Goal: Contribute content: Contribute content

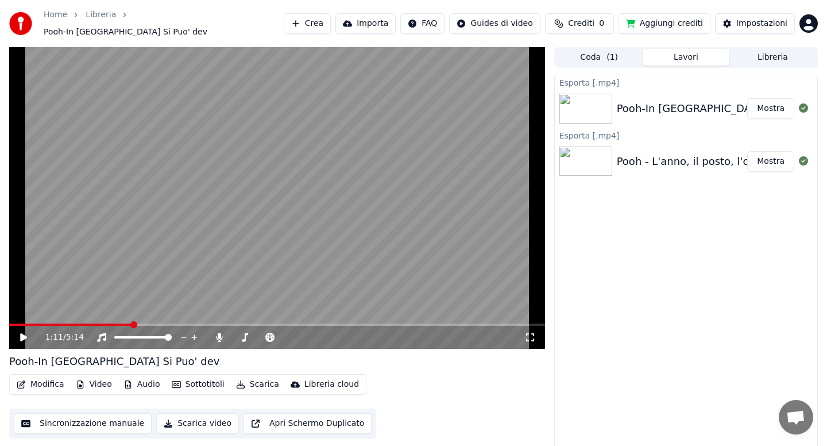
scroll to position [2, 0]
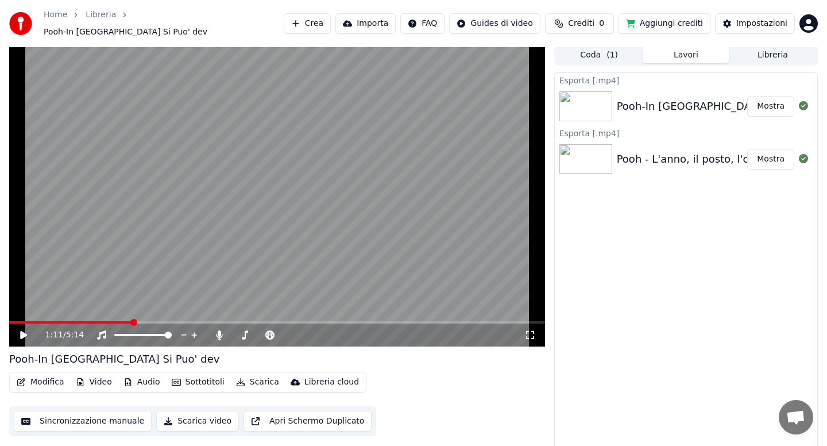
click at [142, 376] on button "Audio" at bounding box center [142, 382] width 46 height 16
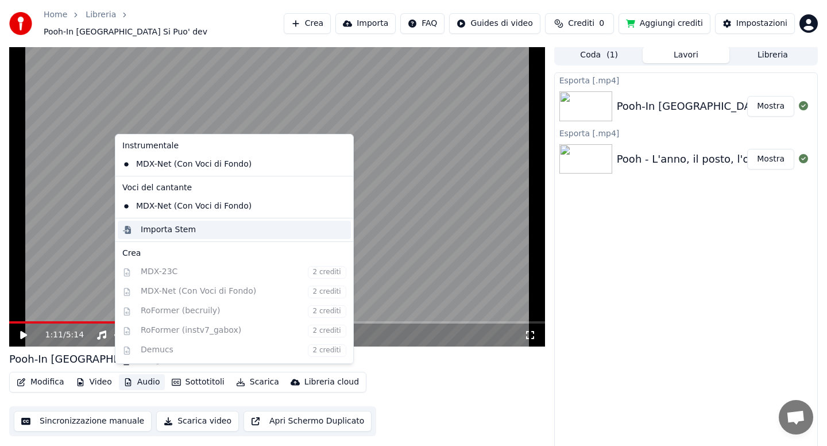
click at [164, 230] on div "Importa Stem" at bounding box center [168, 229] width 55 height 11
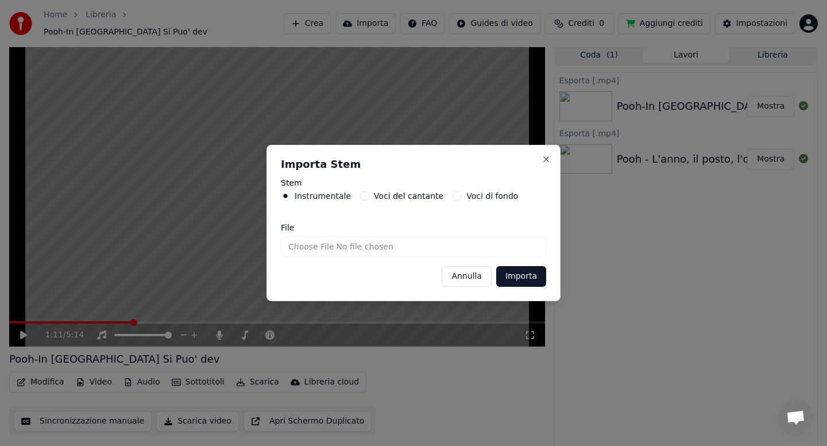
click at [510, 274] on button "Importa" at bounding box center [521, 276] width 50 height 21
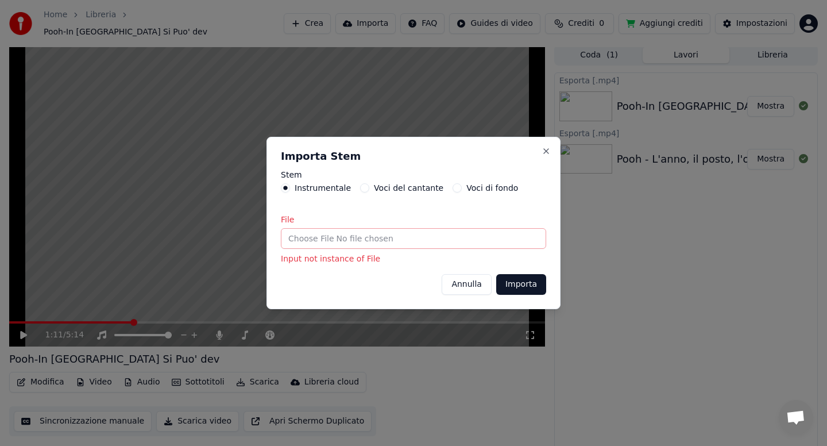
click at [306, 238] on input "File" at bounding box center [413, 238] width 265 height 21
click at [547, 153] on button "Close" at bounding box center [545, 150] width 9 height 9
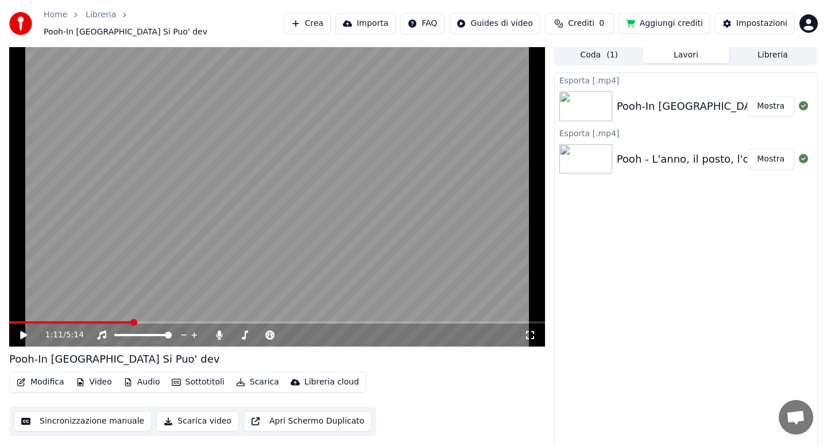
click at [672, 151] on div "Pooh - L'anno, il posto, l'ora" at bounding box center [688, 159] width 143 height 16
click at [765, 48] on button "Libreria" at bounding box center [772, 55] width 87 height 17
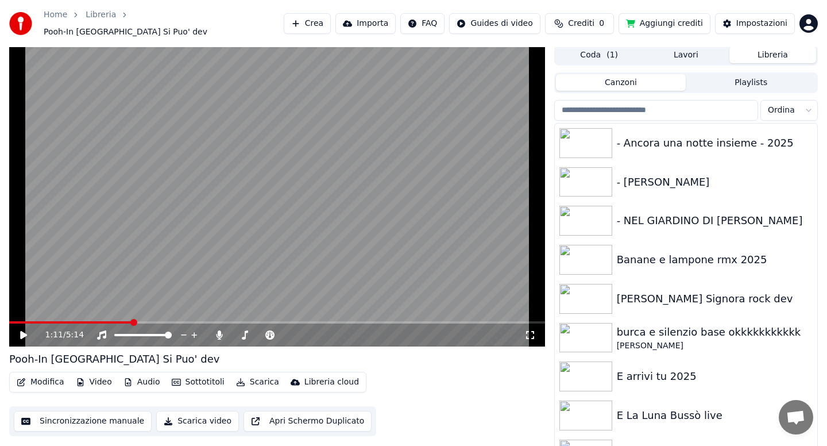
click at [684, 102] on input "search" at bounding box center [656, 110] width 204 height 21
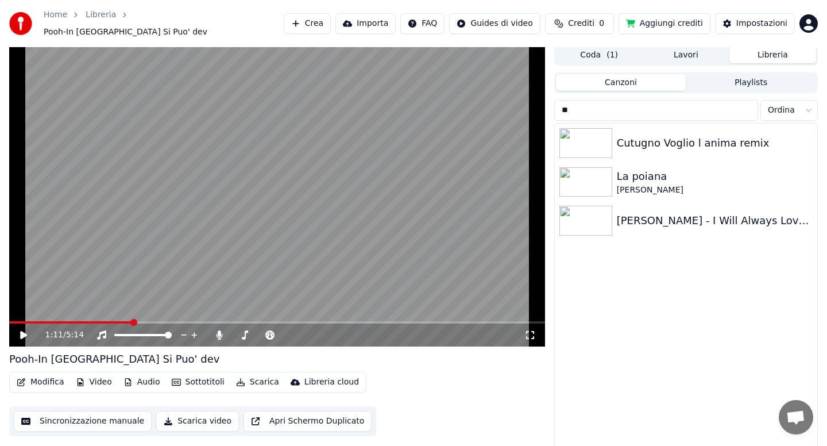
type input "*"
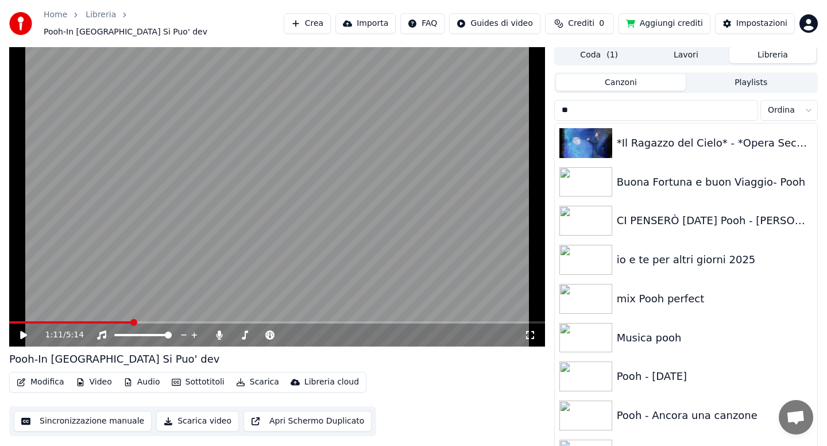
type input "*"
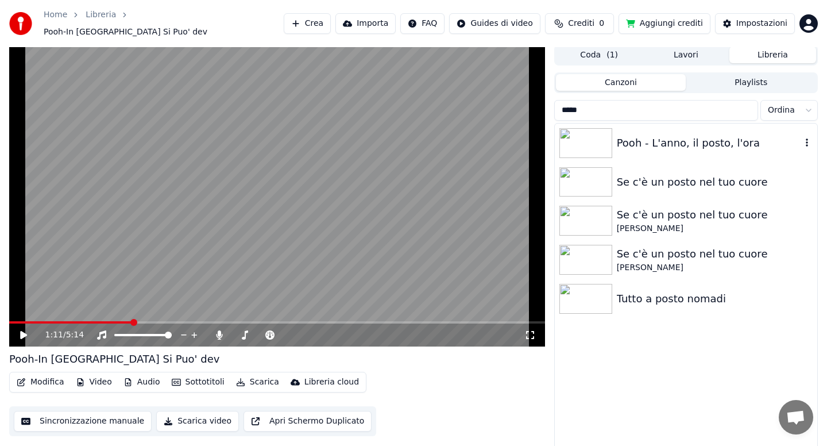
type input "*****"
click at [712, 146] on div "Pooh - L'anno, il posto, l'ora" at bounding box center [686, 142] width 262 height 39
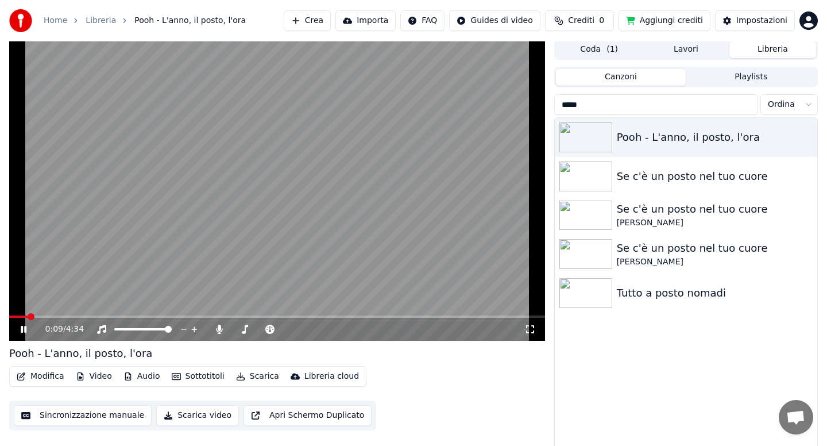
click at [21, 327] on icon at bounding box center [24, 329] width 6 height 7
click at [145, 382] on button "Audio" at bounding box center [142, 376] width 46 height 16
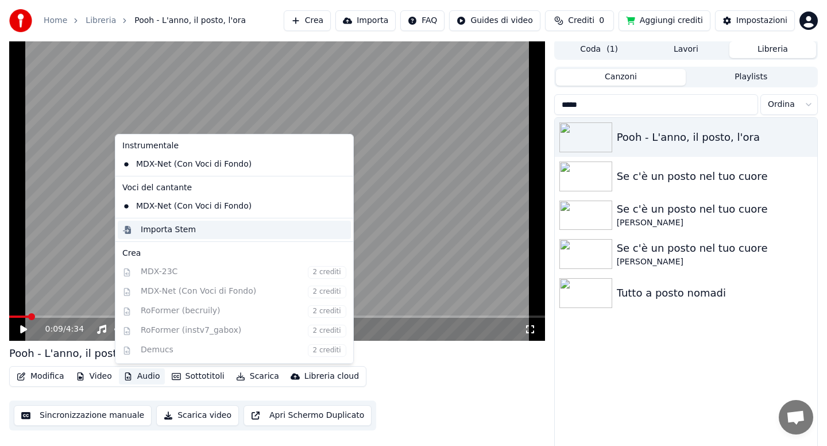
click at [161, 233] on div "Importa Stem" at bounding box center [168, 229] width 55 height 11
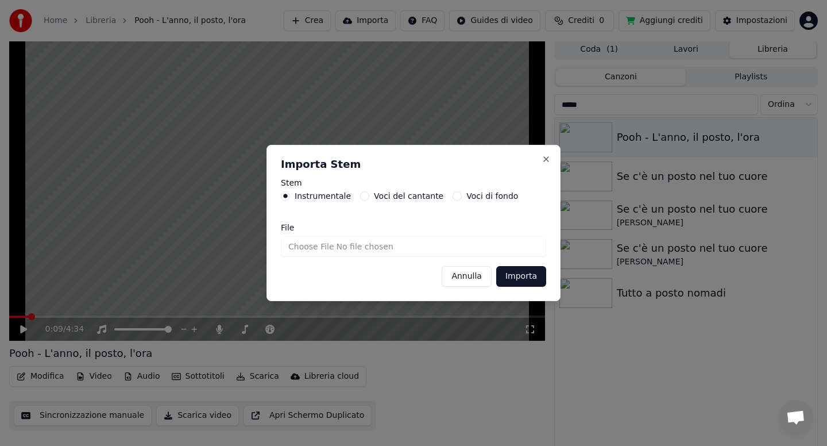
click at [331, 242] on input "File" at bounding box center [413, 246] width 265 height 21
type input "**********"
click at [523, 273] on button "Importa" at bounding box center [521, 276] width 50 height 21
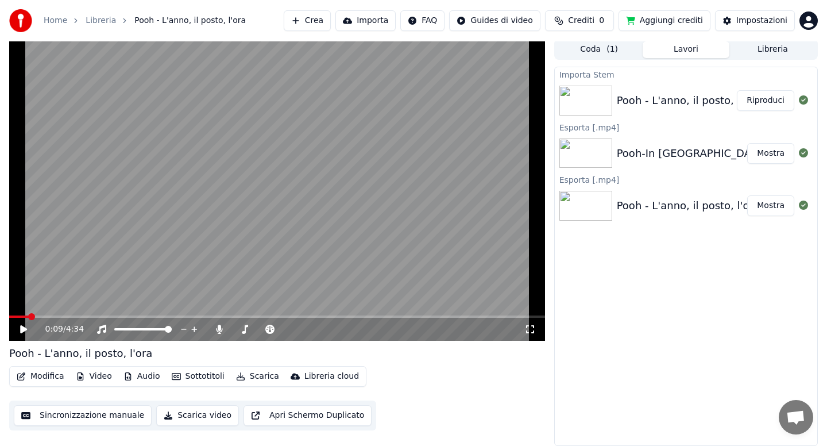
click at [52, 376] on button "Modifica" at bounding box center [40, 376] width 57 height 16
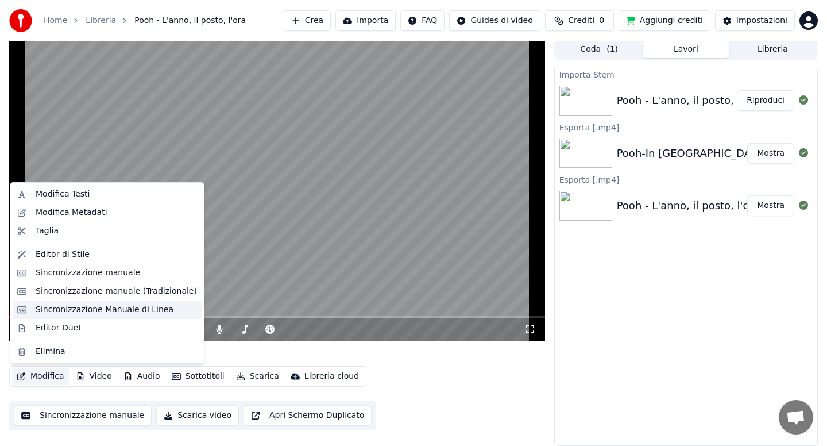
click at [76, 312] on div "Sincronizzazione Manuale di Linea" at bounding box center [105, 309] width 138 height 11
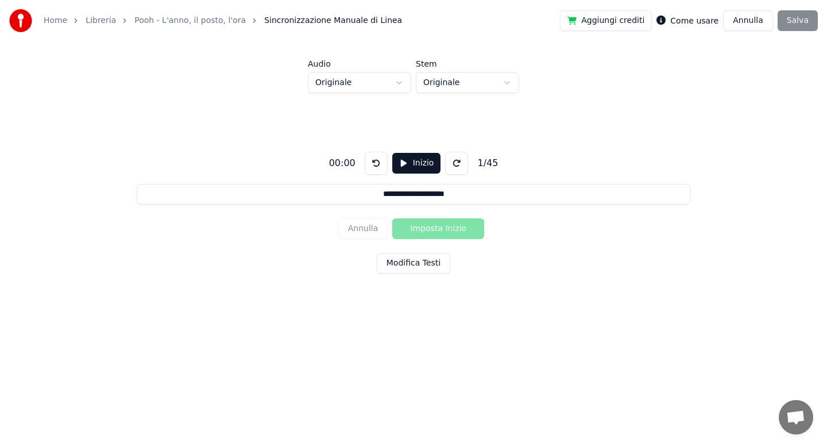
click at [403, 264] on button "Modifica Testi" at bounding box center [414, 263] width 74 height 21
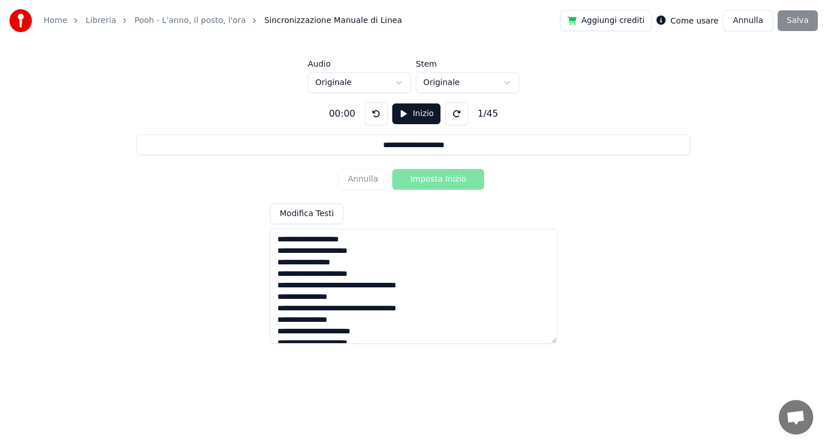
click at [362, 250] on textarea at bounding box center [413, 286] width 287 height 115
click at [361, 259] on textarea at bounding box center [413, 286] width 287 height 115
click at [382, 276] on textarea at bounding box center [413, 286] width 287 height 115
click at [368, 287] on textarea at bounding box center [413, 286] width 287 height 115
click at [358, 320] on textarea at bounding box center [413, 286] width 287 height 115
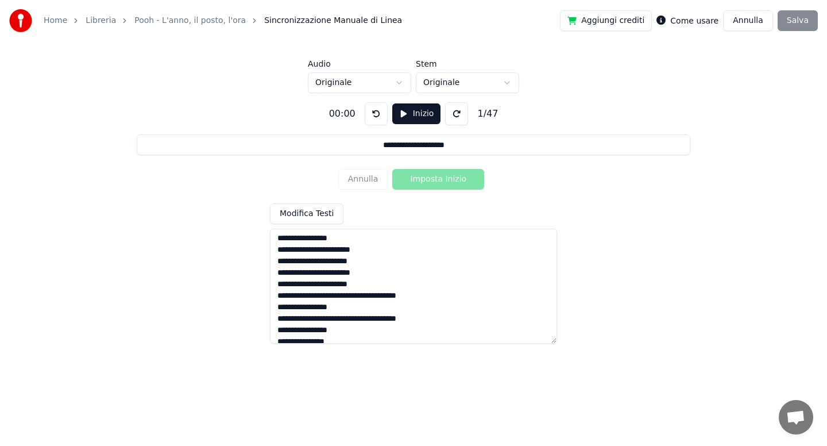
scroll to position [140, 0]
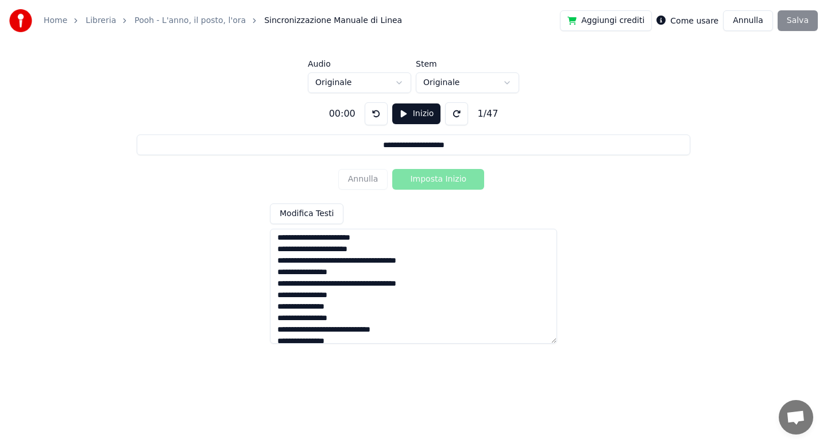
drag, startPoint x: 275, startPoint y: 285, endPoint x: 366, endPoint y: 298, distance: 92.2
click at [366, 298] on textarea at bounding box center [413, 286] width 287 height 115
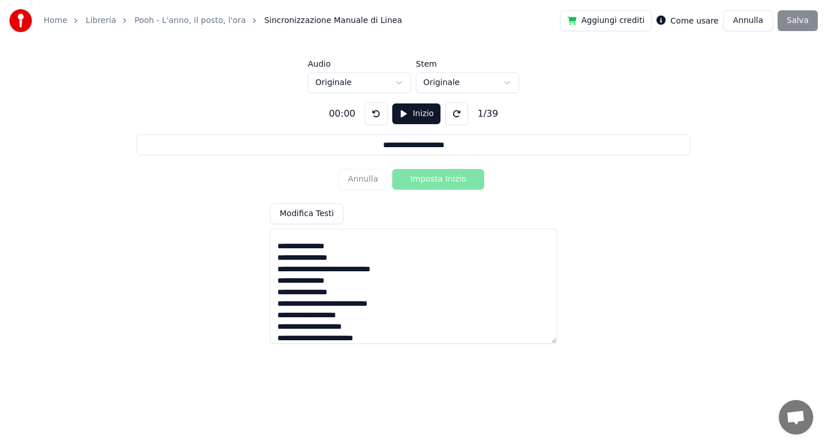
scroll to position [56, 0]
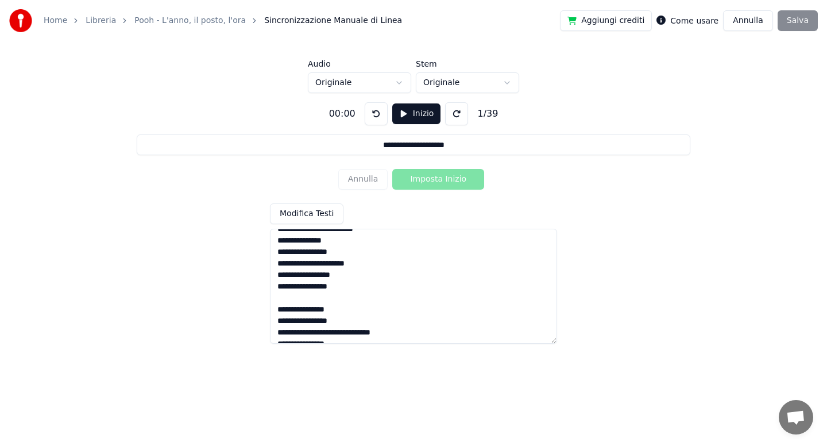
click at [315, 297] on textarea "**********" at bounding box center [413, 286] width 287 height 115
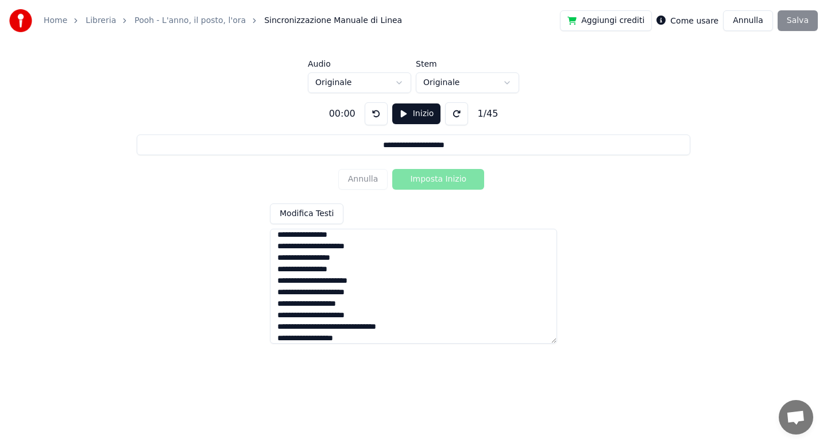
scroll to position [85, 0]
click at [369, 338] on textarea at bounding box center [413, 286] width 287 height 115
click at [366, 338] on textarea at bounding box center [413, 286] width 287 height 115
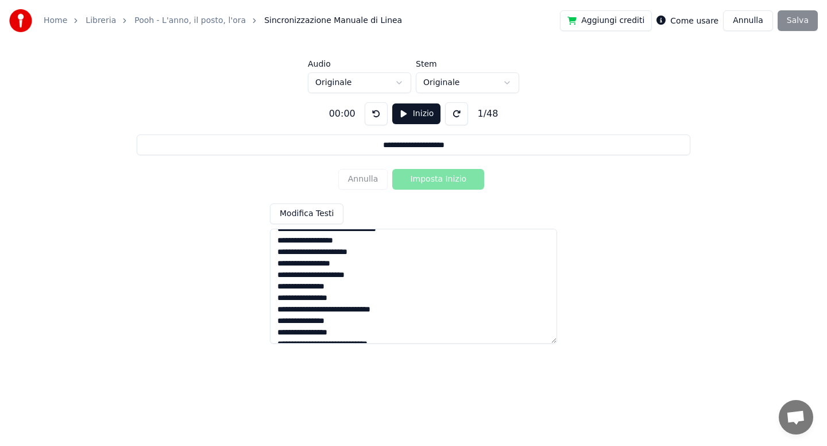
click at [374, 274] on textarea at bounding box center [413, 286] width 287 height 115
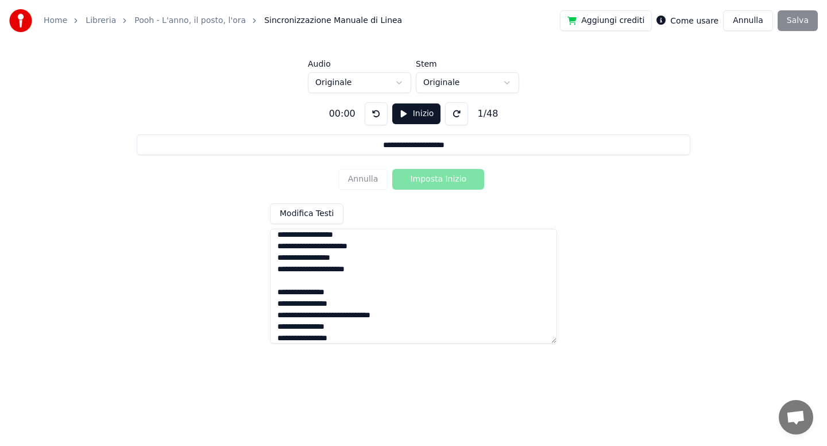
scroll to position [240, 0]
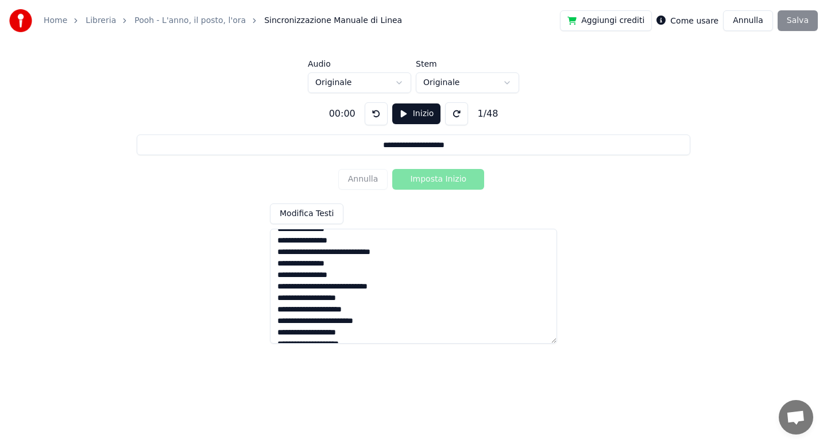
click at [390, 285] on textarea at bounding box center [413, 286] width 287 height 115
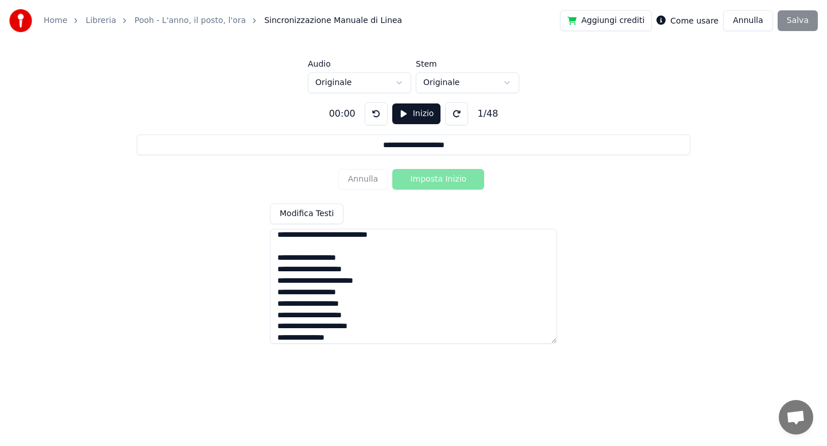
scroll to position [303, 0]
click at [393, 280] on textarea at bounding box center [413, 286] width 287 height 115
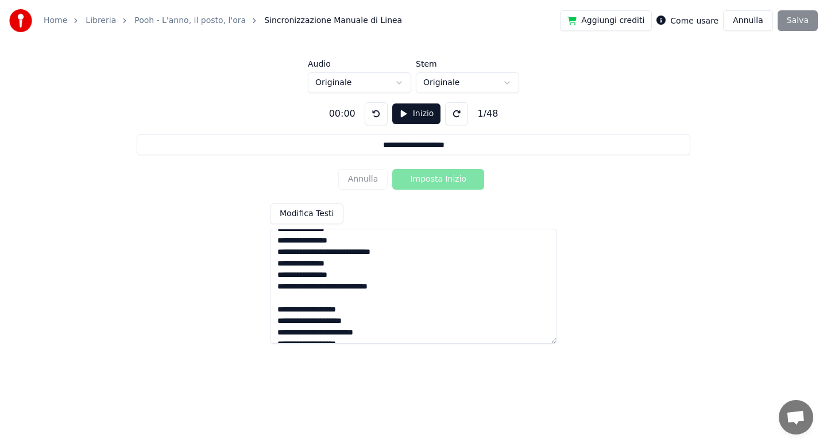
click at [404, 287] on textarea at bounding box center [413, 286] width 287 height 115
click at [389, 262] on textarea at bounding box center [413, 286] width 287 height 115
click at [351, 263] on textarea at bounding box center [413, 286] width 287 height 115
click at [346, 276] on textarea at bounding box center [413, 286] width 287 height 115
click at [392, 286] on textarea at bounding box center [413, 286] width 287 height 115
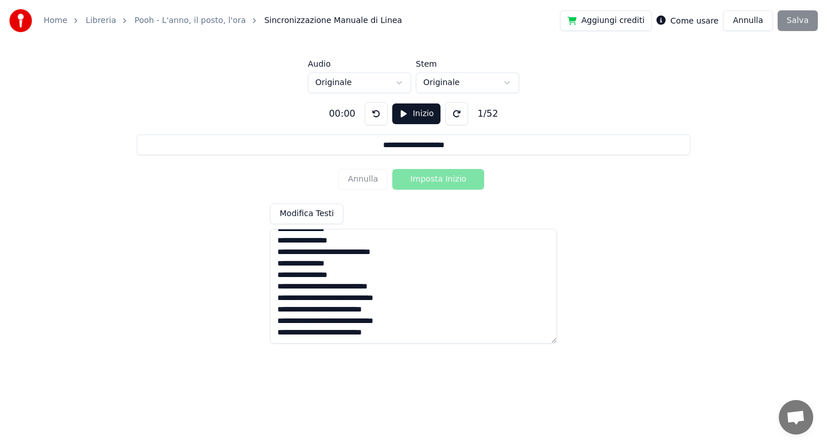
click at [388, 323] on textarea at bounding box center [413, 286] width 287 height 115
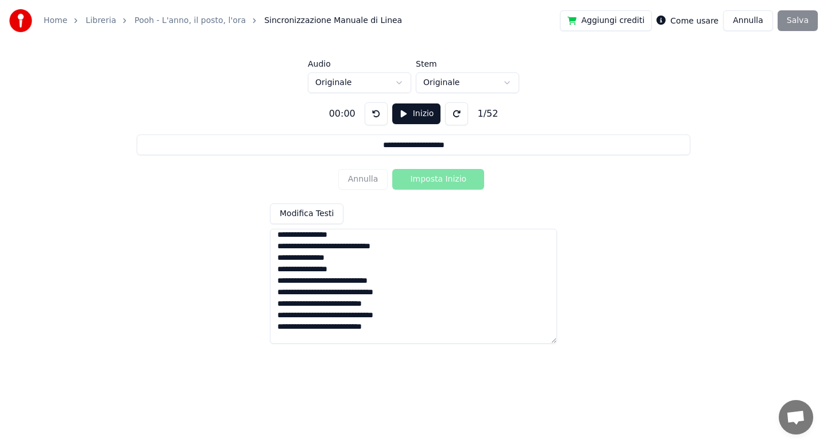
scroll to position [309, 0]
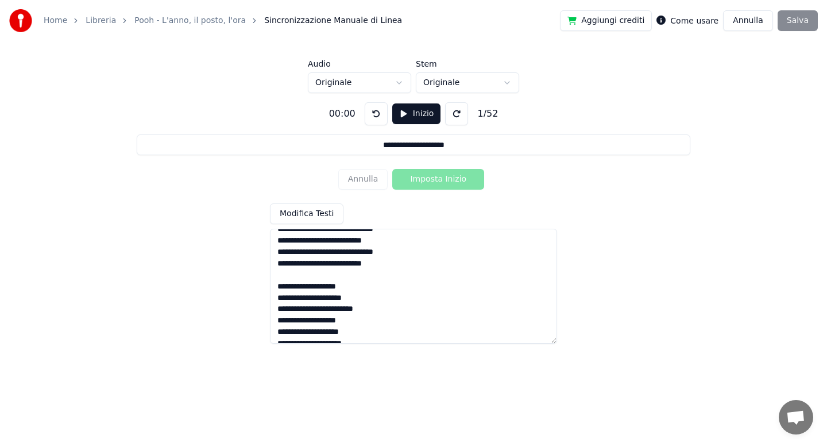
click at [370, 309] on textarea at bounding box center [413, 286] width 287 height 115
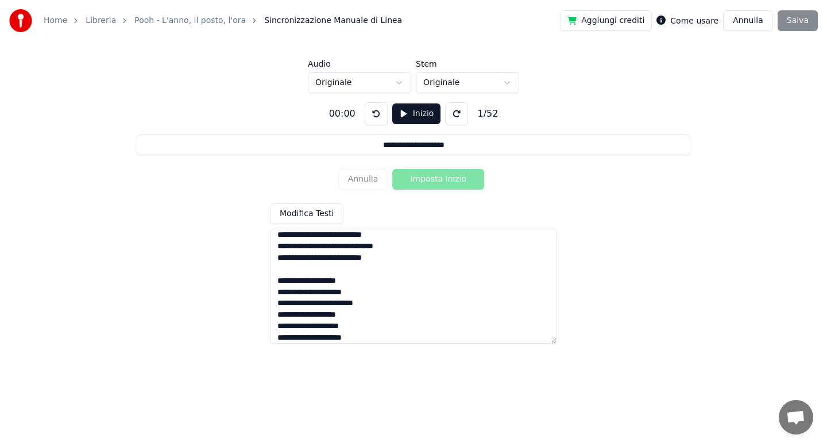
scroll to position [378, 0]
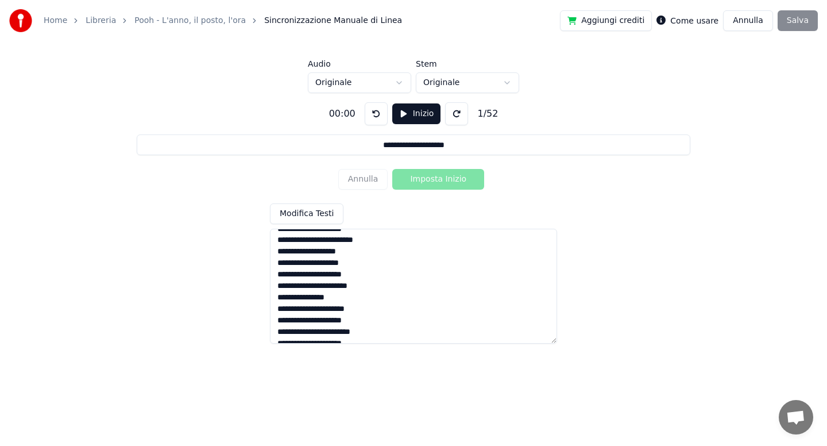
click at [346, 299] on textarea at bounding box center [413, 286] width 287 height 115
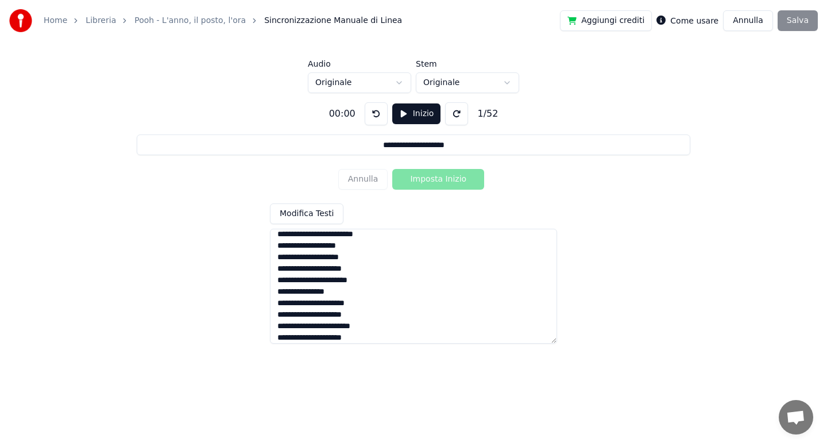
scroll to position [447, 0]
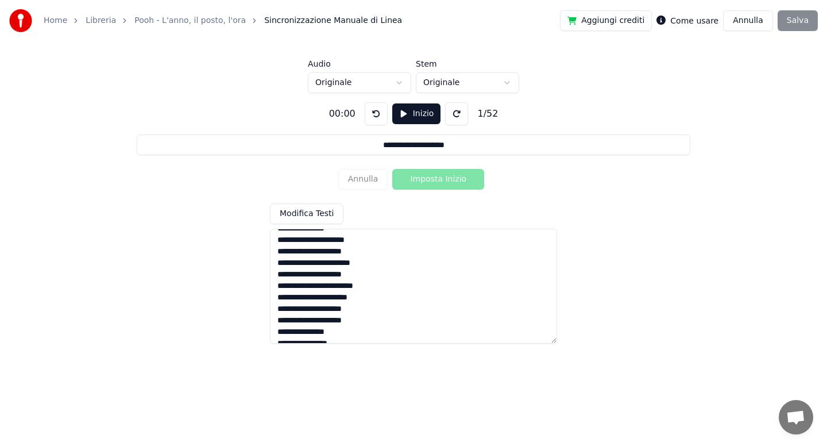
click at [376, 297] on textarea at bounding box center [413, 286] width 287 height 115
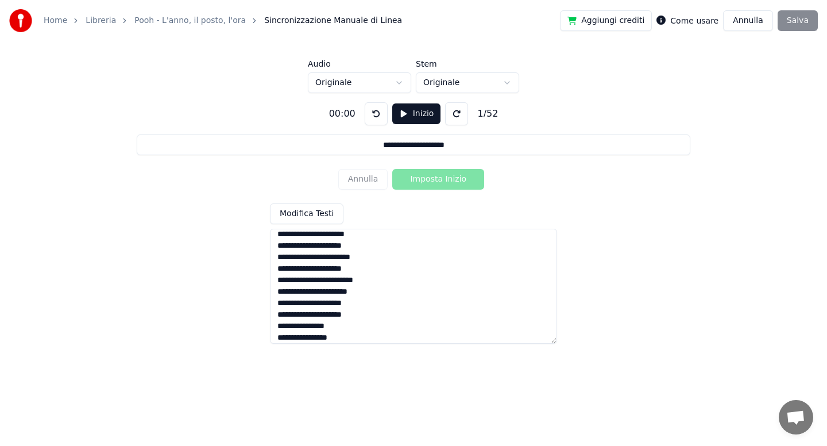
scroll to position [515, 0]
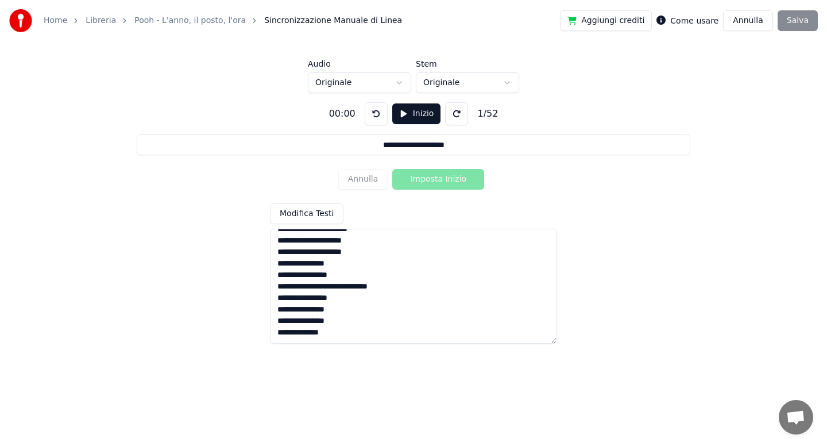
click at [338, 301] on textarea at bounding box center [413, 286] width 287 height 115
click at [336, 307] on textarea at bounding box center [413, 286] width 287 height 115
click at [330, 331] on textarea at bounding box center [413, 286] width 287 height 115
click at [294, 320] on textarea at bounding box center [413, 286] width 287 height 115
click at [333, 334] on textarea at bounding box center [413, 286] width 287 height 115
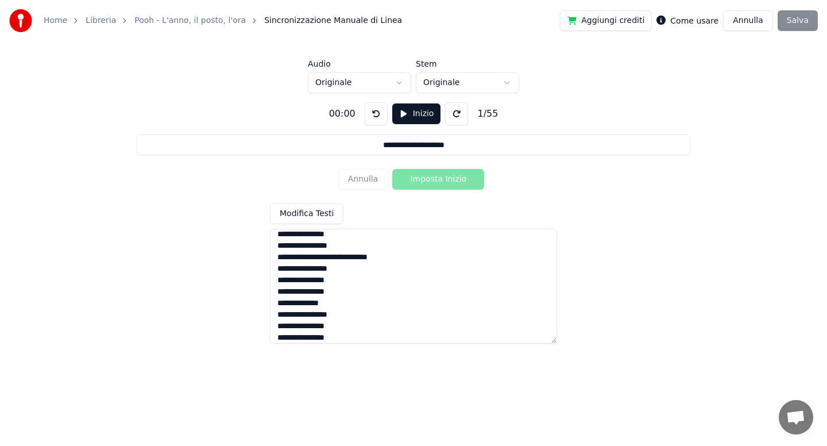
scroll to position [556, 0]
click at [397, 266] on textarea at bounding box center [413, 286] width 287 height 115
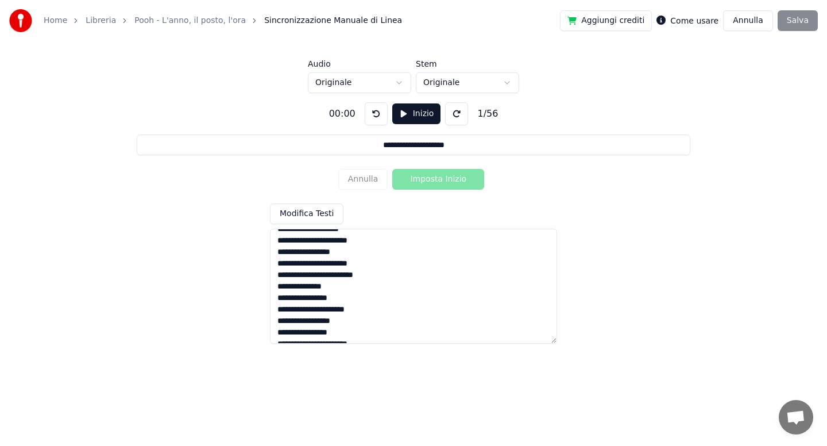
scroll to position [5, 0]
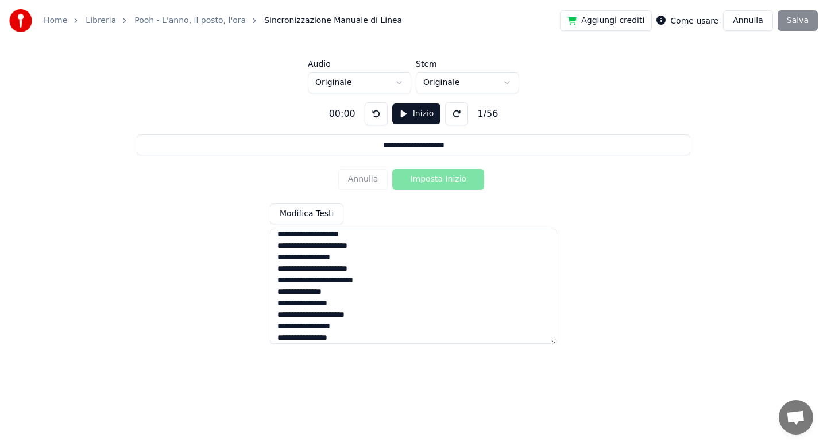
type textarea "**********"
click at [401, 84] on html "**********" at bounding box center [413, 173] width 827 height 346
click at [415, 118] on button "Inizio" at bounding box center [416, 113] width 49 height 21
click at [381, 235] on textarea at bounding box center [413, 286] width 287 height 115
click at [427, 181] on button "Imposta Inizio" at bounding box center [438, 179] width 92 height 21
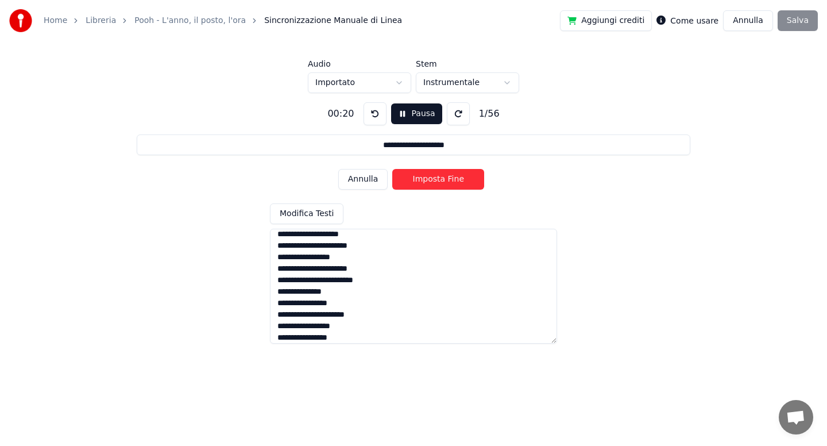
click at [427, 181] on button "Imposta Fine" at bounding box center [438, 179] width 92 height 21
click at [427, 181] on button "Imposta Inizio" at bounding box center [438, 179] width 92 height 21
click at [427, 181] on button "Imposta Fine" at bounding box center [438, 179] width 92 height 21
click at [427, 181] on button "Imposta Inizio" at bounding box center [438, 179] width 92 height 21
click at [427, 181] on button "Imposta Fine" at bounding box center [438, 179] width 92 height 21
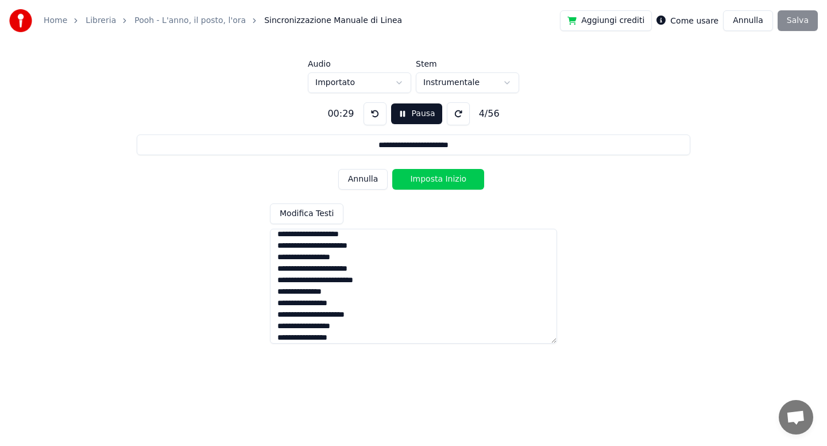
click at [427, 181] on button "Imposta Inizio" at bounding box center [438, 179] width 92 height 21
click at [427, 181] on button "Imposta Fine" at bounding box center [438, 179] width 92 height 21
click at [427, 181] on button "Imposta Inizio" at bounding box center [438, 179] width 92 height 21
click at [427, 181] on button "Imposta Fine" at bounding box center [438, 179] width 92 height 21
click at [427, 181] on button "Imposta Inizio" at bounding box center [438, 179] width 92 height 21
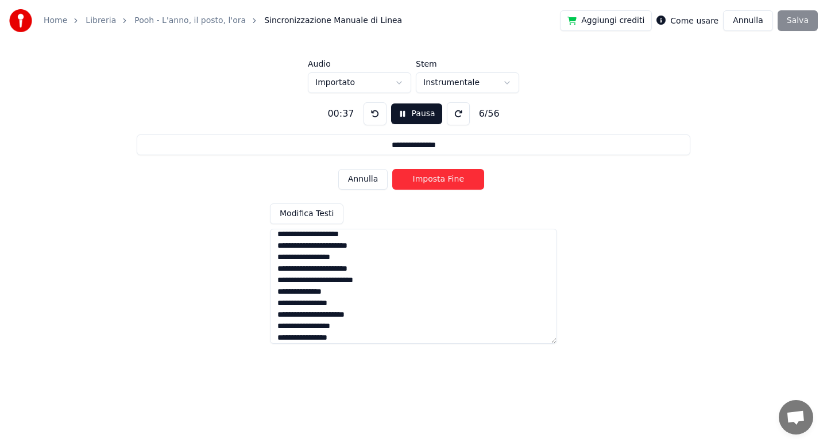
click at [427, 181] on button "Imposta Fine" at bounding box center [438, 179] width 92 height 21
click at [427, 181] on button "Imposta Inizio" at bounding box center [438, 179] width 92 height 21
click at [427, 181] on button "Imposta Fine" at bounding box center [438, 179] width 92 height 21
click at [427, 181] on button "Imposta Inizio" at bounding box center [438, 179] width 92 height 21
click at [427, 181] on button "Imposta Fine" at bounding box center [438, 179] width 92 height 21
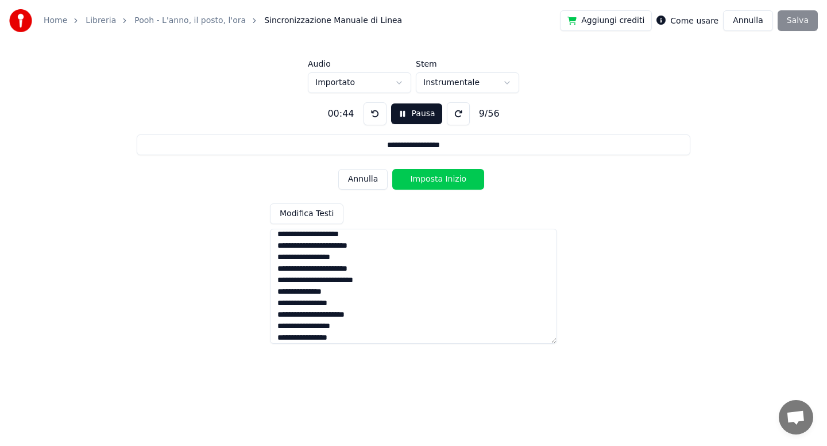
click at [427, 181] on button "Imposta Inizio" at bounding box center [438, 179] width 92 height 21
click at [427, 181] on button "Imposta Fine" at bounding box center [438, 179] width 92 height 21
click at [427, 181] on button "Imposta Inizio" at bounding box center [438, 179] width 92 height 21
click at [427, 181] on button "Imposta Fine" at bounding box center [438, 179] width 92 height 21
click at [427, 181] on button "Imposta Inizio" at bounding box center [438, 179] width 92 height 21
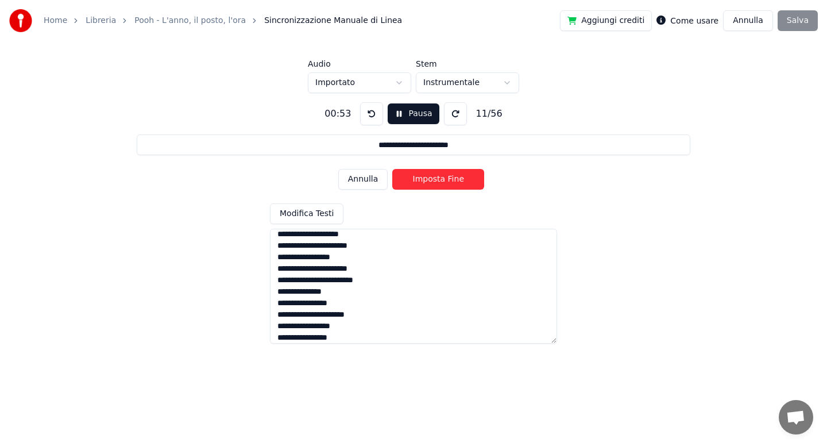
click at [427, 181] on button "Imposta Fine" at bounding box center [438, 179] width 92 height 21
click at [427, 181] on button "Imposta Inizio" at bounding box center [438, 179] width 92 height 21
click at [427, 181] on button "Imposta Fine" at bounding box center [438, 179] width 92 height 21
click at [427, 181] on button "Imposta Inizio" at bounding box center [438, 179] width 92 height 21
click at [427, 181] on button "Imposta Fine" at bounding box center [438, 179] width 92 height 21
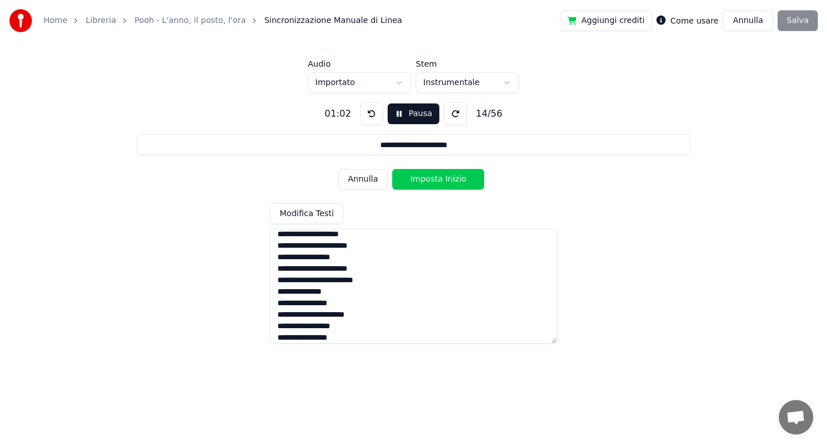
click at [427, 181] on button "Imposta Inizio" at bounding box center [438, 179] width 92 height 21
click at [427, 181] on button "Imposta Fine" at bounding box center [438, 179] width 92 height 21
click at [427, 181] on button "Imposta Inizio" at bounding box center [438, 179] width 92 height 21
click at [427, 181] on button "Imposta Fine" at bounding box center [438, 179] width 92 height 21
click at [427, 181] on button "Imposta Inizio" at bounding box center [438, 179] width 92 height 21
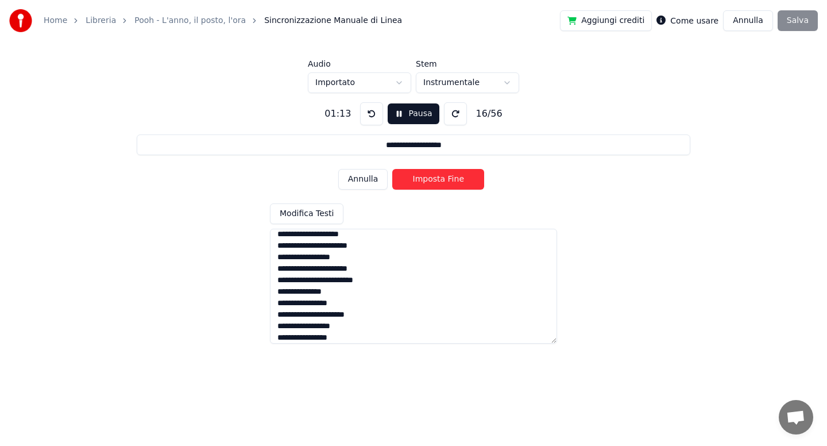
click at [427, 181] on button "Imposta Fine" at bounding box center [438, 179] width 92 height 21
click at [427, 181] on button "Imposta Inizio" at bounding box center [438, 179] width 92 height 21
click at [427, 181] on button "Imposta Fine" at bounding box center [438, 179] width 92 height 21
click at [427, 181] on button "Imposta Inizio" at bounding box center [438, 179] width 92 height 21
click at [427, 181] on button "Imposta Fine" at bounding box center [438, 179] width 92 height 21
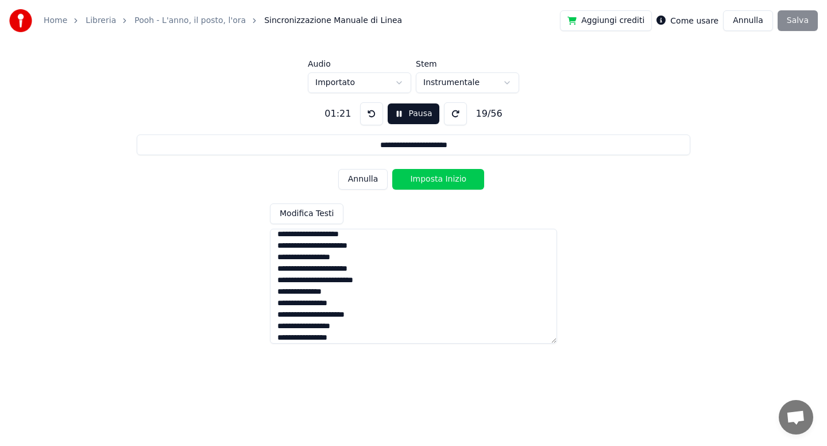
click at [427, 181] on button "Imposta Inizio" at bounding box center [438, 179] width 92 height 21
click at [427, 181] on button "Imposta Fine" at bounding box center [438, 179] width 92 height 21
click at [427, 181] on button "Imposta Inizio" at bounding box center [438, 179] width 92 height 21
click at [427, 181] on button "Imposta Fine" at bounding box center [438, 179] width 92 height 21
click at [427, 181] on button "Imposta Inizio" at bounding box center [438, 179] width 92 height 21
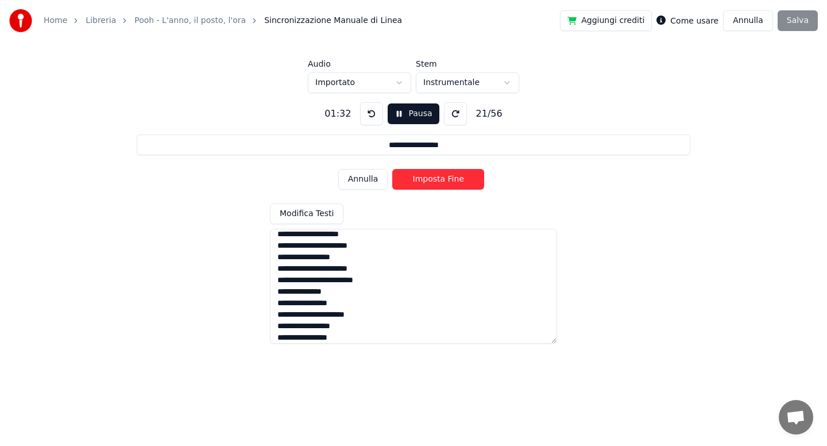
click at [427, 181] on button "Imposta Fine" at bounding box center [438, 179] width 92 height 21
click at [427, 181] on button "Imposta Inizio" at bounding box center [438, 179] width 92 height 21
click at [427, 181] on button "Imposta Fine" at bounding box center [438, 179] width 92 height 21
click at [427, 181] on button "Imposta Inizio" at bounding box center [438, 179] width 92 height 21
click at [427, 181] on button "Imposta Fine" at bounding box center [438, 179] width 92 height 21
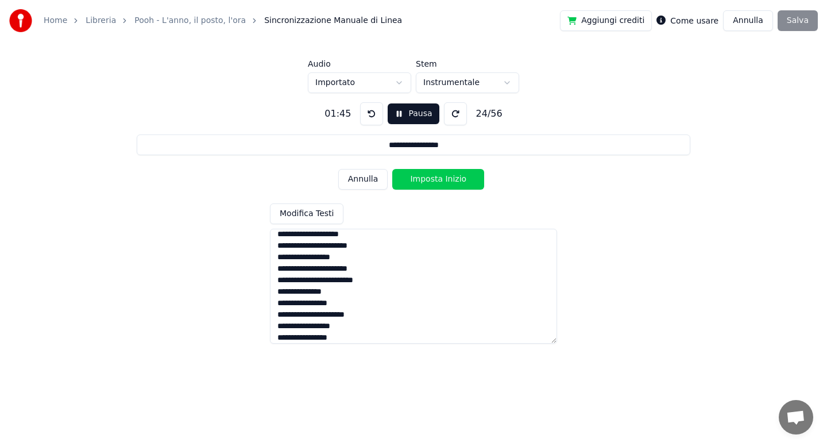
click at [427, 181] on button "Imposta Inizio" at bounding box center [438, 179] width 92 height 21
click at [427, 181] on button "Imposta Fine" at bounding box center [438, 179] width 92 height 21
click at [427, 181] on button "Imposta Inizio" at bounding box center [438, 179] width 92 height 21
click at [427, 181] on button "Imposta Fine" at bounding box center [438, 179] width 92 height 21
click at [427, 181] on button "Imposta Inizio" at bounding box center [438, 179] width 92 height 21
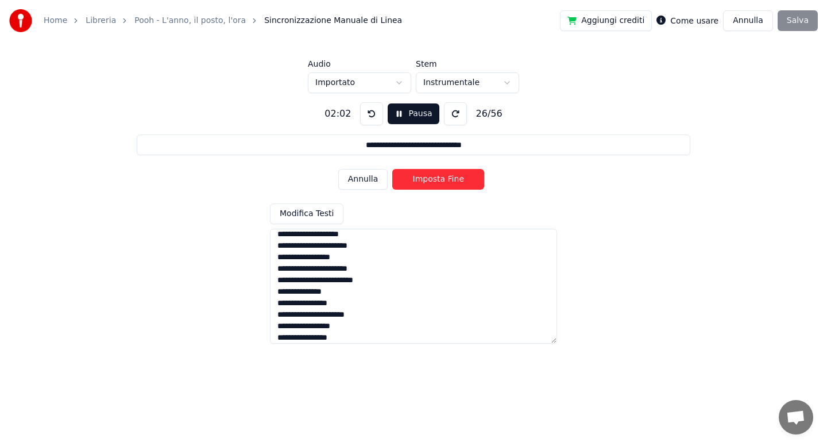
click at [427, 181] on button "Imposta Fine" at bounding box center [438, 179] width 92 height 21
click at [427, 181] on button "Imposta Inizio" at bounding box center [438, 179] width 92 height 21
click at [427, 181] on button "Imposta Fine" at bounding box center [438, 179] width 92 height 21
click at [427, 181] on button "Imposta Inizio" at bounding box center [438, 179] width 92 height 21
click at [427, 181] on button "Imposta Fine" at bounding box center [438, 179] width 92 height 21
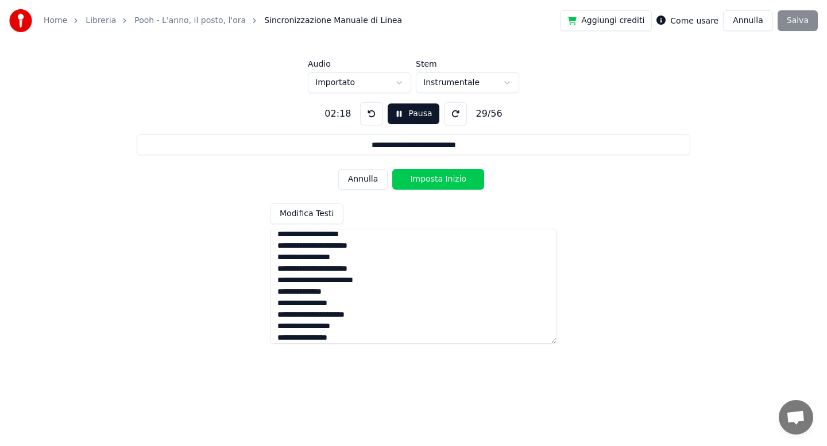
click at [427, 181] on button "Imposta Inizio" at bounding box center [438, 179] width 92 height 21
click at [427, 181] on button "Imposta Fine" at bounding box center [438, 179] width 92 height 21
click at [427, 181] on button "Imposta Inizio" at bounding box center [438, 179] width 92 height 21
click at [427, 181] on button "Imposta Fine" at bounding box center [438, 179] width 92 height 21
click at [427, 181] on button "Imposta Inizio" at bounding box center [438, 179] width 92 height 21
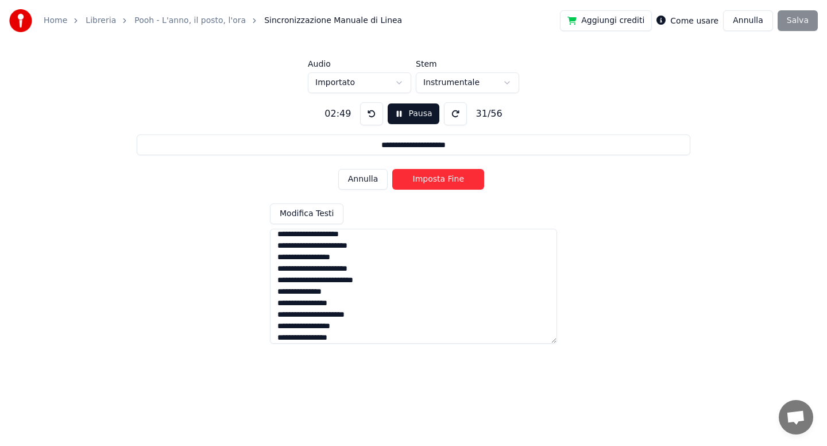
click at [428, 181] on button "Imposta Fine" at bounding box center [438, 179] width 92 height 21
click at [428, 181] on button "Imposta Inizio" at bounding box center [438, 179] width 92 height 21
click at [428, 181] on button "Imposta Fine" at bounding box center [438, 179] width 92 height 21
click at [428, 181] on button "Imposta Inizio" at bounding box center [438, 179] width 92 height 21
click at [428, 181] on button "Imposta Fine" at bounding box center [438, 179] width 92 height 21
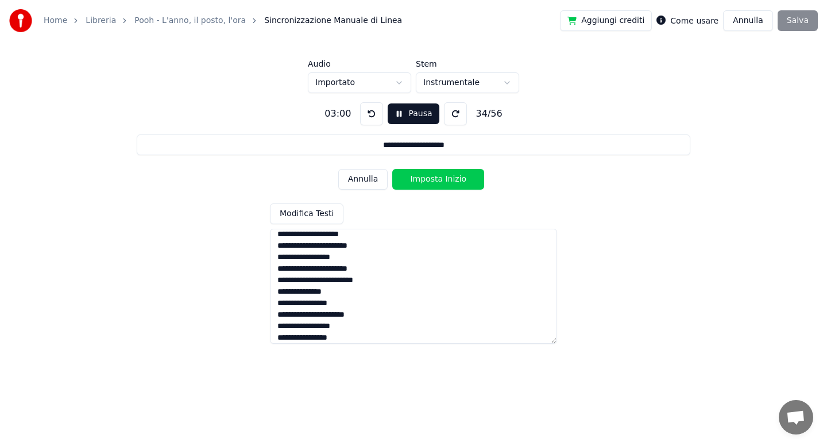
click at [428, 181] on button "Imposta Inizio" at bounding box center [438, 179] width 92 height 21
click at [428, 181] on button "Imposta Fine" at bounding box center [438, 179] width 92 height 21
click at [428, 181] on button "Imposta Inizio" at bounding box center [438, 179] width 92 height 21
click at [428, 181] on button "Imposta Fine" at bounding box center [438, 179] width 92 height 21
click at [428, 181] on button "Imposta Inizio" at bounding box center [438, 179] width 92 height 21
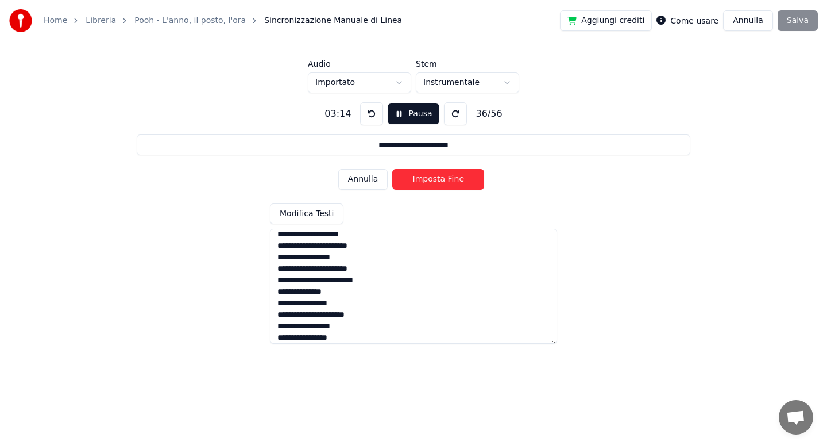
click at [428, 181] on button "Imposta Fine" at bounding box center [438, 179] width 92 height 21
click at [428, 181] on button "Imposta Inizio" at bounding box center [438, 179] width 92 height 21
click at [428, 181] on button "Imposta Fine" at bounding box center [438, 179] width 92 height 21
click at [428, 181] on button "Imposta Inizio" at bounding box center [438, 179] width 92 height 21
click at [428, 181] on button "Imposta Fine" at bounding box center [438, 179] width 92 height 21
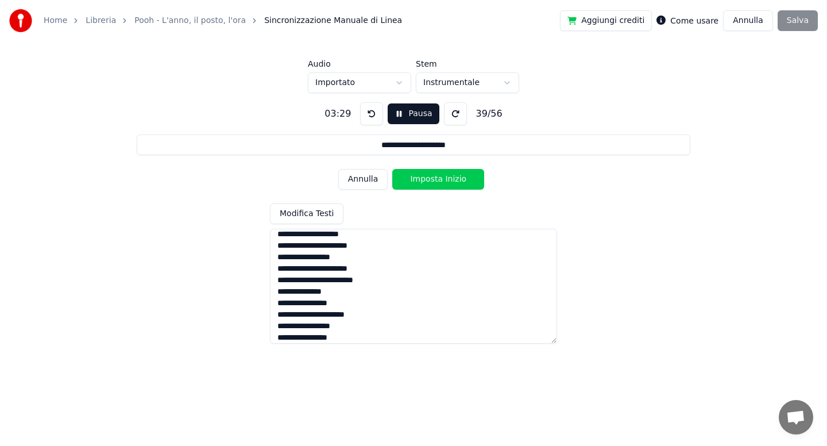
click at [428, 181] on button "Imposta Inizio" at bounding box center [438, 179] width 92 height 21
click at [428, 181] on button "Imposta Fine" at bounding box center [438, 179] width 92 height 21
click at [428, 181] on button "Imposta Inizio" at bounding box center [438, 179] width 92 height 21
click at [428, 181] on button "Imposta Fine" at bounding box center [438, 179] width 92 height 21
click at [428, 181] on button "Imposta Inizio" at bounding box center [438, 179] width 92 height 21
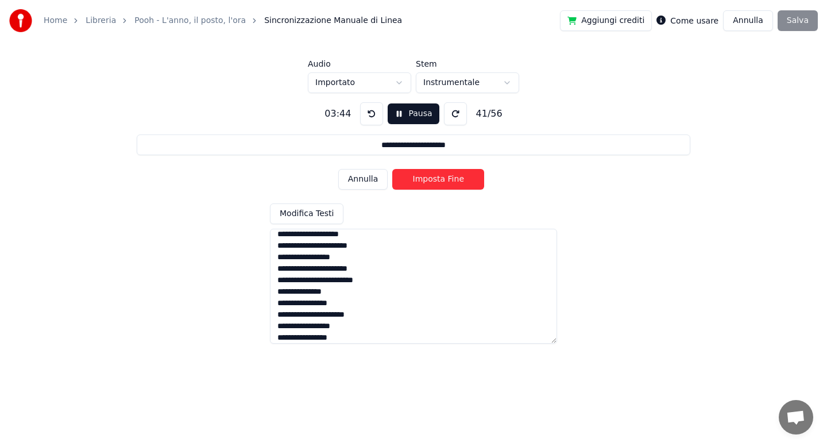
click at [428, 181] on button "Imposta Fine" at bounding box center [438, 179] width 92 height 21
click at [428, 181] on button "Imposta Inizio" at bounding box center [438, 179] width 92 height 21
click at [428, 181] on button "Imposta Fine" at bounding box center [438, 179] width 92 height 21
click at [427, 183] on button "Imposta Inizio" at bounding box center [438, 179] width 92 height 21
click at [427, 183] on button "Imposta Fine" at bounding box center [438, 179] width 92 height 21
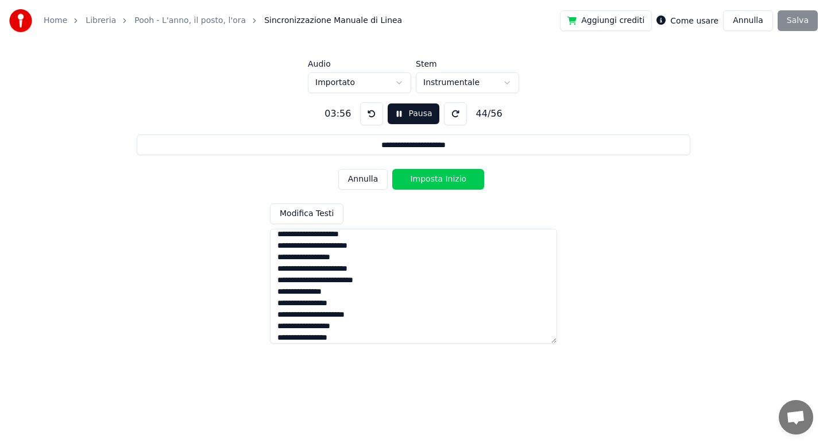
click at [427, 183] on button "Imposta Inizio" at bounding box center [438, 179] width 92 height 21
click at [427, 183] on button "Imposta Fine" at bounding box center [438, 179] width 92 height 21
click at [427, 183] on button "Imposta Inizio" at bounding box center [438, 179] width 92 height 21
click at [428, 185] on button "Imposta Fine" at bounding box center [438, 179] width 92 height 21
click at [431, 181] on button "Imposta Inizio" at bounding box center [438, 179] width 92 height 21
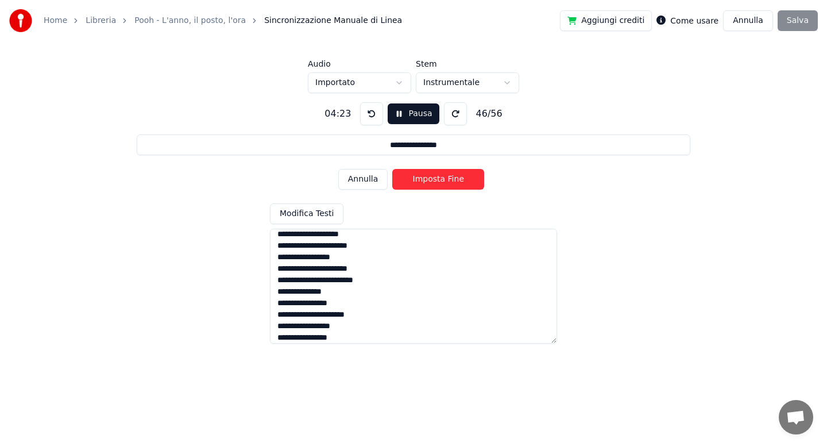
click at [431, 181] on button "Imposta Fine" at bounding box center [438, 179] width 92 height 21
click at [431, 181] on button "Imposta Inizio" at bounding box center [438, 179] width 92 height 21
click at [431, 181] on button "Imposta Fine" at bounding box center [438, 179] width 92 height 21
click at [431, 181] on button "Imposta Inizio" at bounding box center [438, 179] width 92 height 21
click at [431, 181] on button "Imposta Fine" at bounding box center [438, 179] width 92 height 21
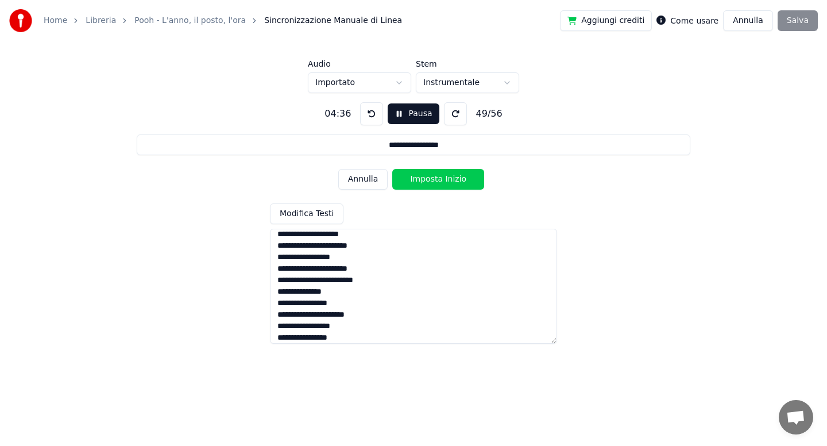
click at [431, 181] on button "Imposta Inizio" at bounding box center [438, 179] width 92 height 21
click at [431, 181] on button "Imposta Fine" at bounding box center [438, 179] width 92 height 21
click at [431, 181] on button "Imposta Inizio" at bounding box center [438, 179] width 92 height 21
click at [431, 181] on button "Imposta Fine" at bounding box center [438, 179] width 92 height 21
click at [431, 181] on button "Imposta Inizio" at bounding box center [438, 179] width 92 height 21
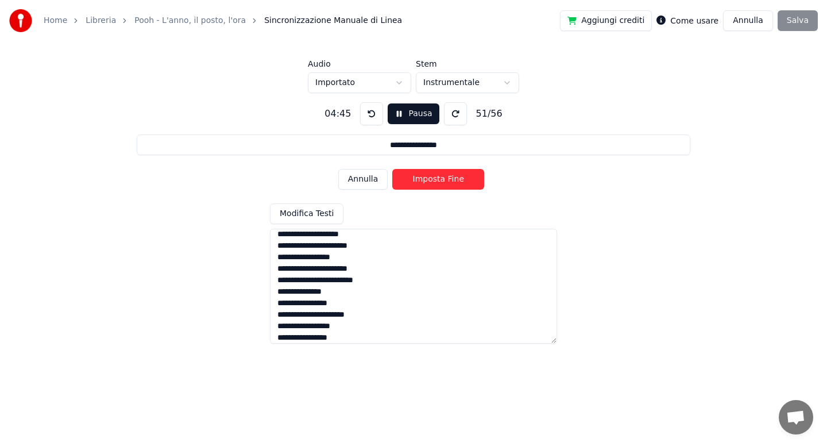
click at [431, 181] on button "Imposta Fine" at bounding box center [438, 179] width 92 height 21
click at [431, 181] on button "Imposta Inizio" at bounding box center [438, 179] width 92 height 21
click at [431, 181] on button "Imposta Fine" at bounding box center [438, 179] width 92 height 21
click at [431, 181] on button "Imposta Inizio" at bounding box center [438, 179] width 92 height 21
click at [431, 181] on button "Imposta Fine" at bounding box center [438, 179] width 92 height 21
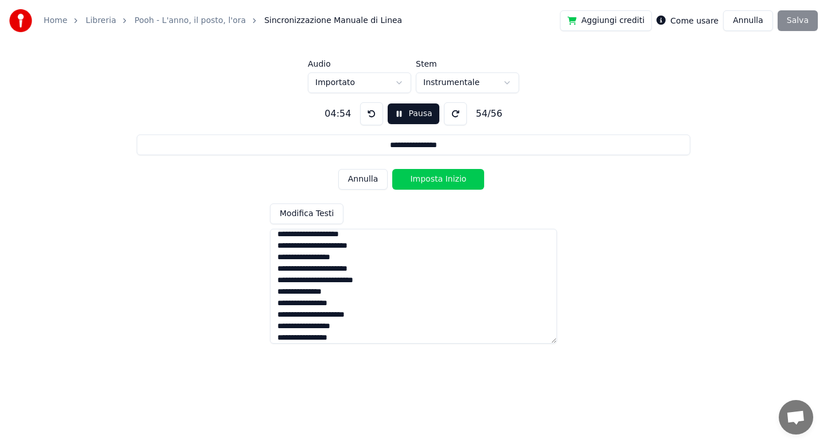
click at [431, 181] on button "Imposta Inizio" at bounding box center [438, 179] width 92 height 21
click at [431, 181] on button "Imposta Fine" at bounding box center [438, 179] width 92 height 21
click at [431, 181] on button "Imposta Inizio" at bounding box center [438, 179] width 92 height 21
click at [431, 181] on button "Imposta Fine" at bounding box center [438, 179] width 92 height 21
type input "**********"
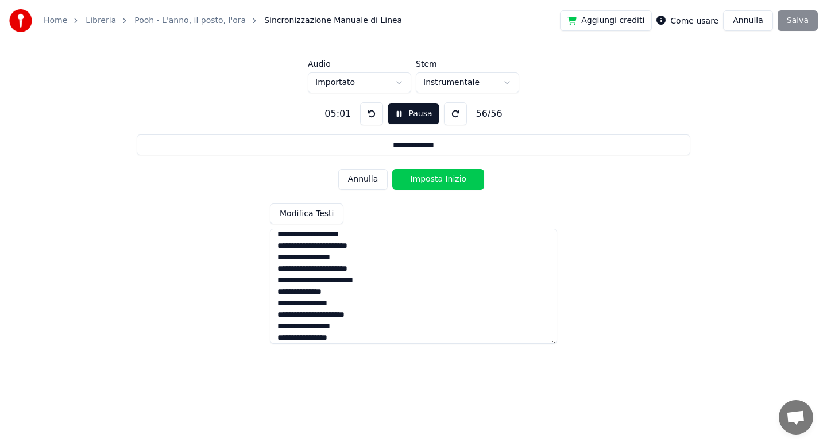
click at [431, 181] on button "Imposta Inizio" at bounding box center [438, 179] width 92 height 21
click at [431, 181] on button "Imposta Fine" at bounding box center [438, 179] width 92 height 21
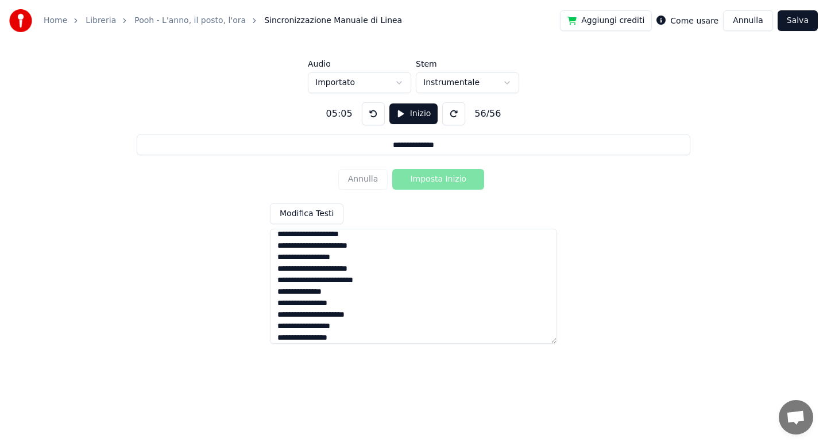
click at [803, 20] on button "Salva" at bounding box center [797, 20] width 40 height 21
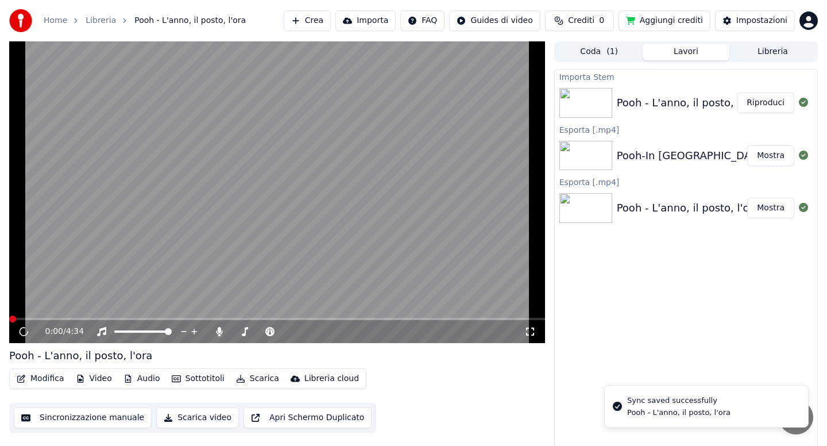
click at [51, 381] on button "Modifica" at bounding box center [40, 378] width 57 height 16
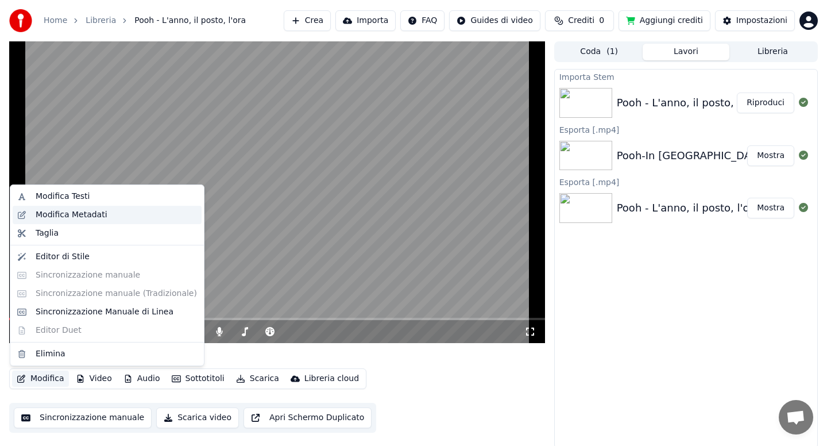
click at [92, 218] on div "Modifica Metadati" at bounding box center [72, 214] width 72 height 11
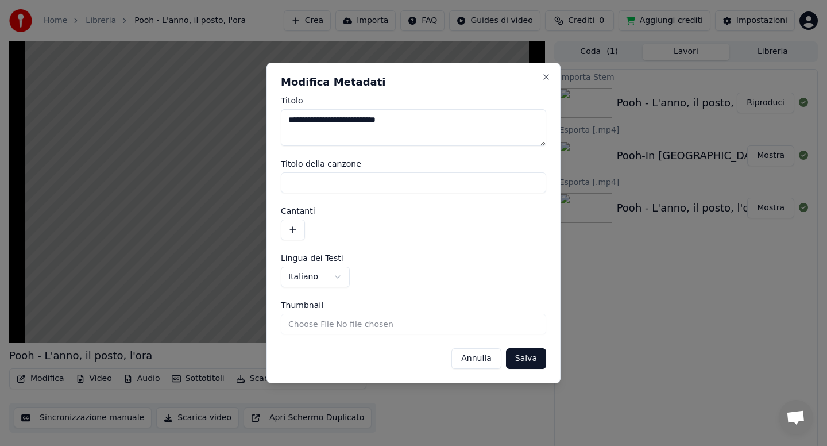
click at [314, 123] on textarea "**********" at bounding box center [413, 127] width 265 height 37
click at [377, 121] on textarea "**********" at bounding box center [413, 127] width 265 height 37
type textarea "**********"
click at [517, 358] on button "Salva" at bounding box center [526, 358] width 40 height 21
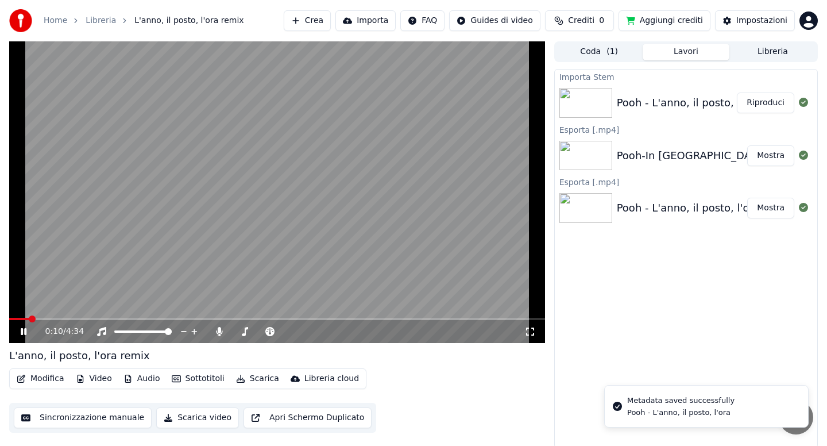
click at [150, 377] on button "Audio" at bounding box center [142, 378] width 46 height 16
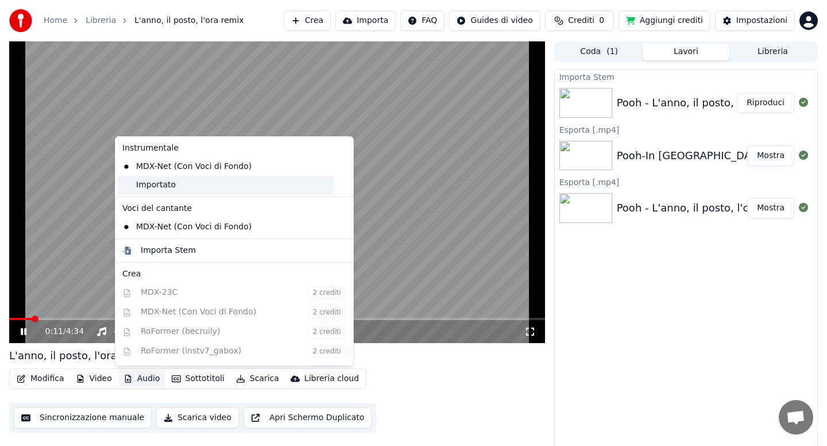
click at [169, 189] on div "Importato" at bounding box center [226, 185] width 216 height 18
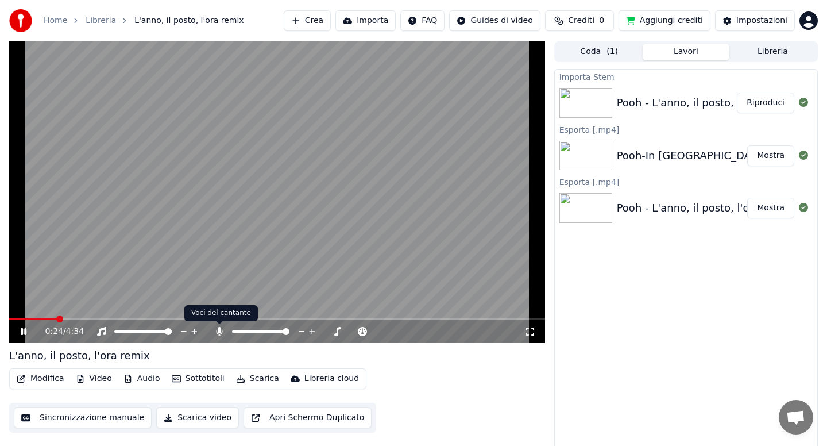
click at [219, 334] on icon at bounding box center [219, 331] width 6 height 9
click at [13, 318] on span at bounding box center [11, 319] width 4 height 2
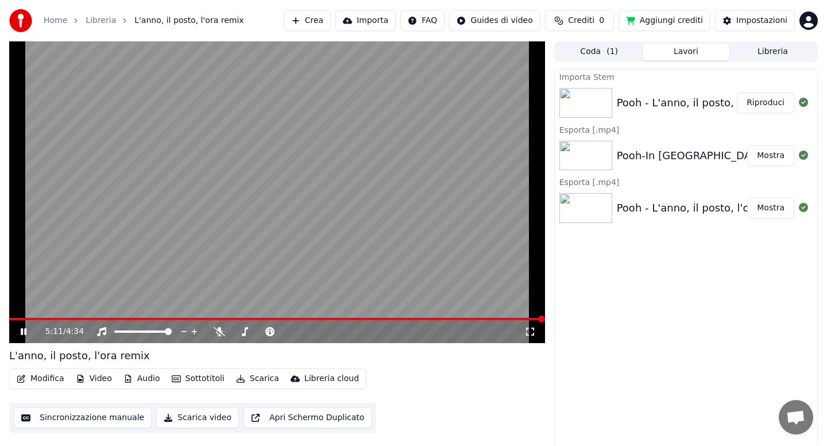
click at [148, 382] on button "Audio" at bounding box center [142, 378] width 46 height 16
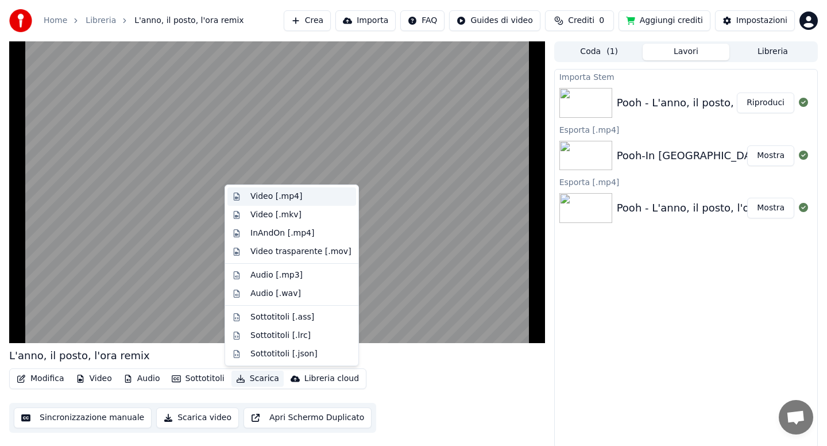
click at [268, 199] on div "Video [.mp4]" at bounding box center [276, 196] width 52 height 11
